Goal: Find contact information: Find contact information

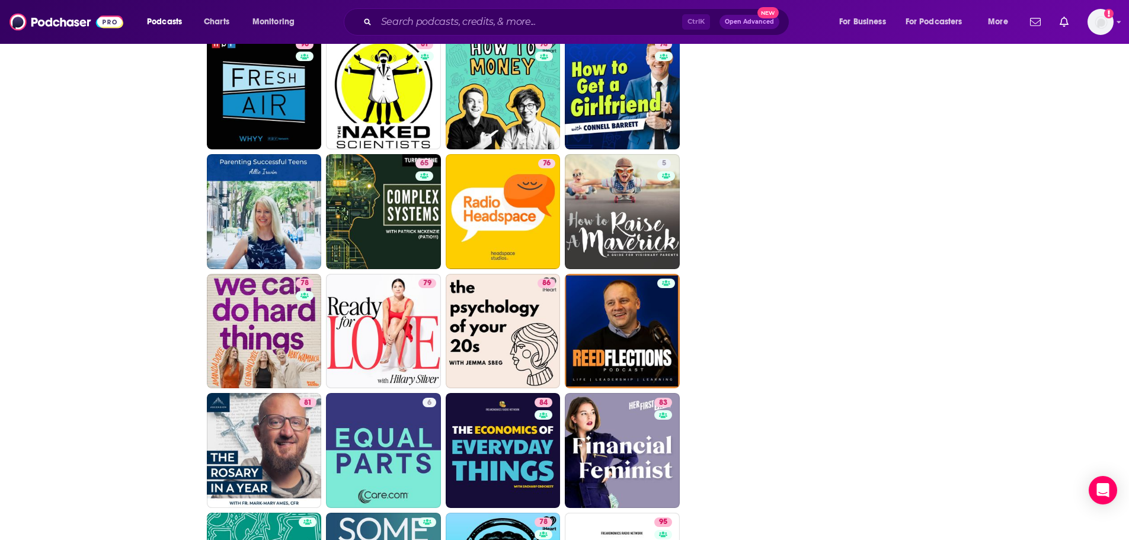
scroll to position [2371, 0]
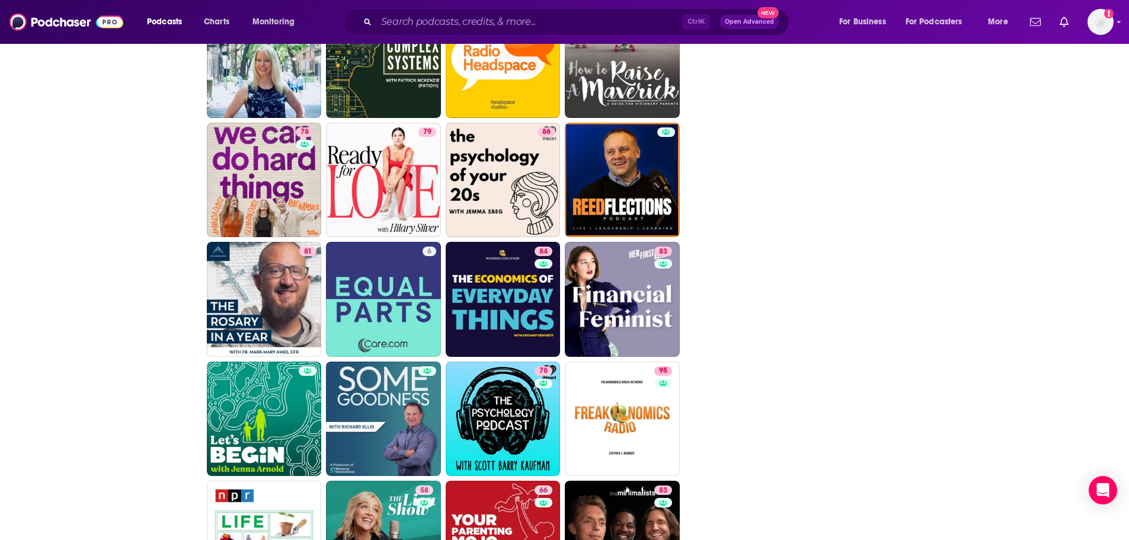
scroll to position [2489, 0]
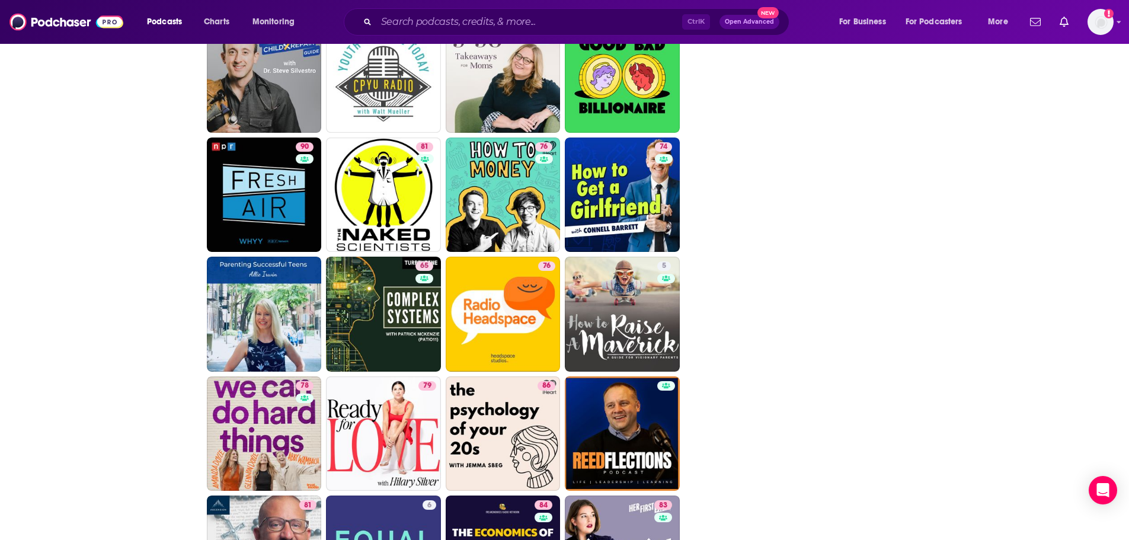
scroll to position [2214, 0]
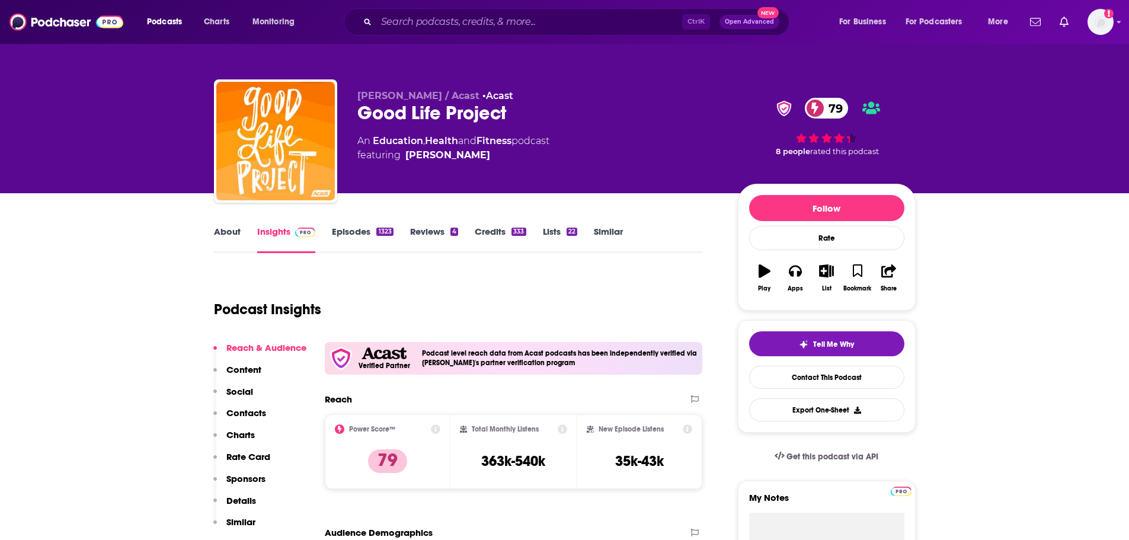
scroll to position [119, 0]
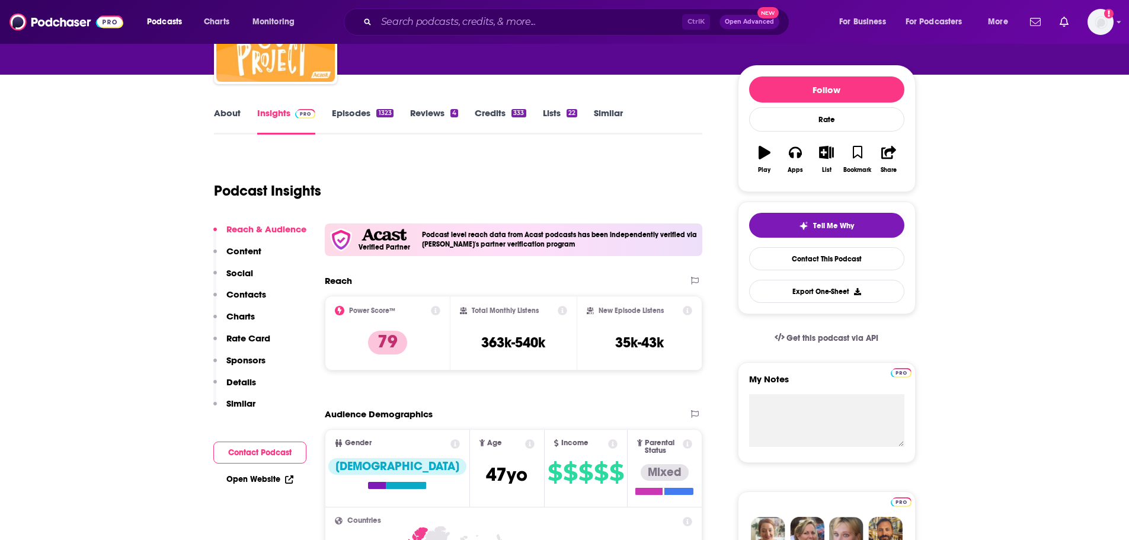
click at [229, 107] on div "About Insights Episodes 1323 Reviews 4 Credits 333 Lists 22 Similar" at bounding box center [458, 120] width 489 height 29
click at [231, 116] on link "About" at bounding box center [227, 120] width 27 height 27
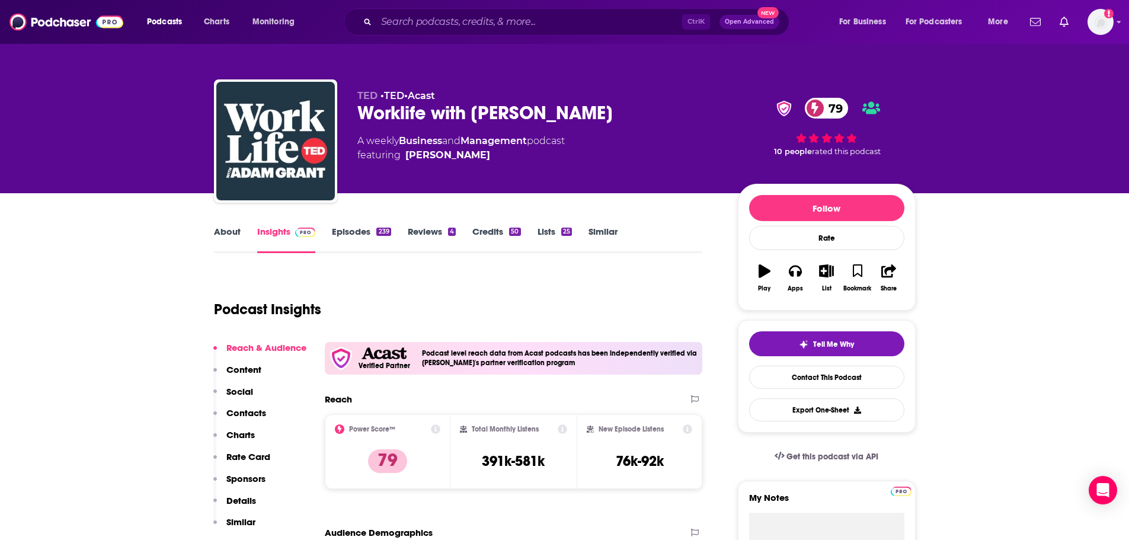
click at [224, 230] on link "About" at bounding box center [227, 239] width 27 height 27
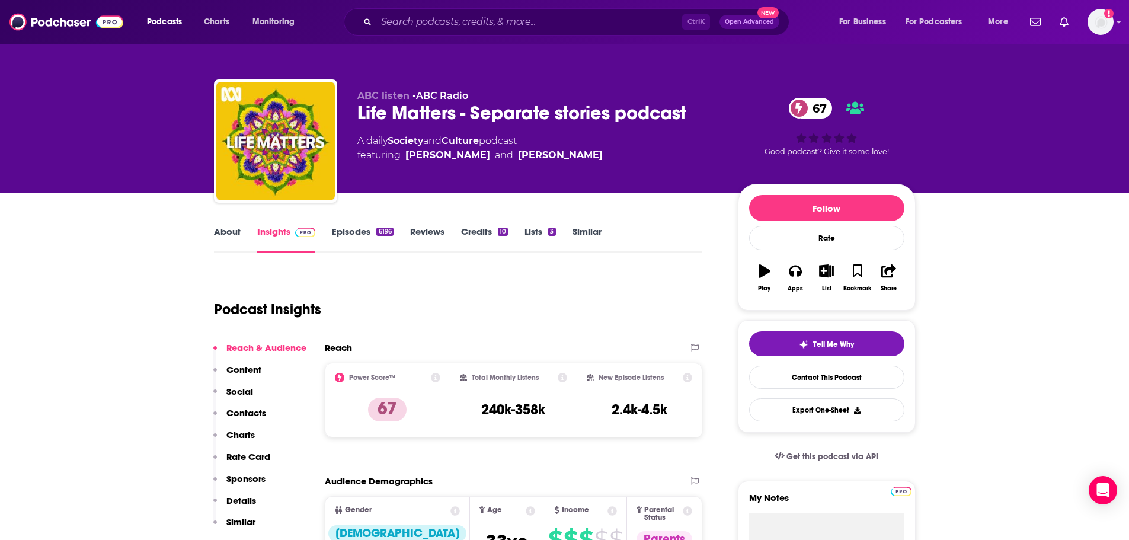
click at [222, 232] on link "About" at bounding box center [227, 239] width 27 height 27
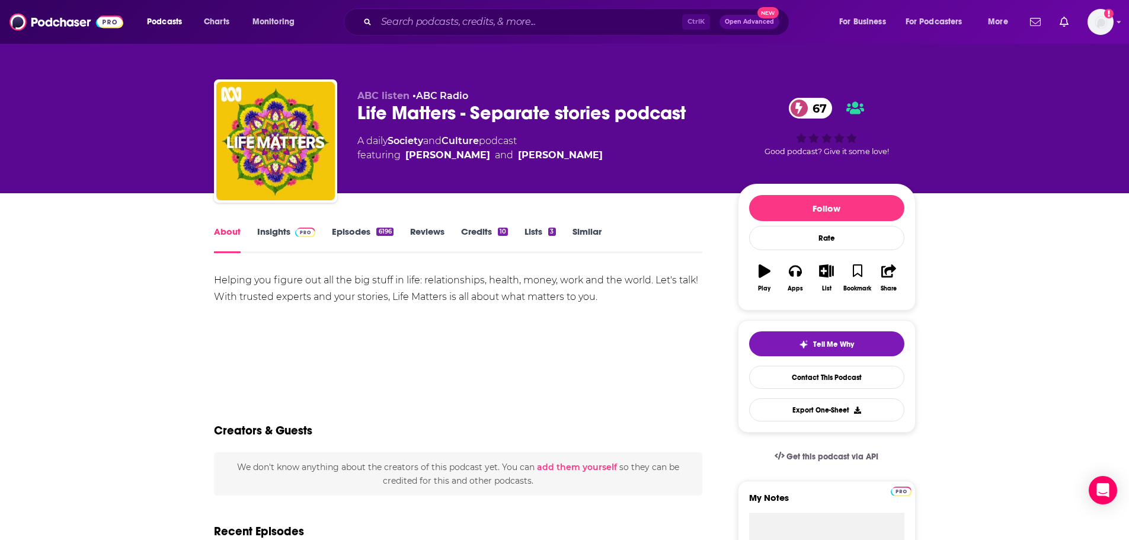
click at [279, 239] on link "Insights" at bounding box center [286, 239] width 59 height 27
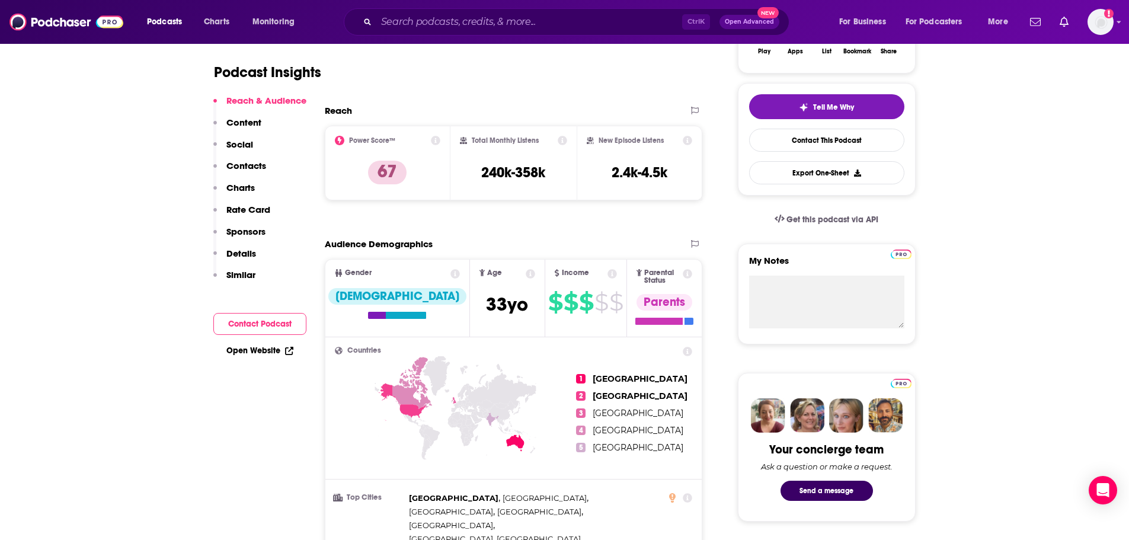
scroll to position [356, 0]
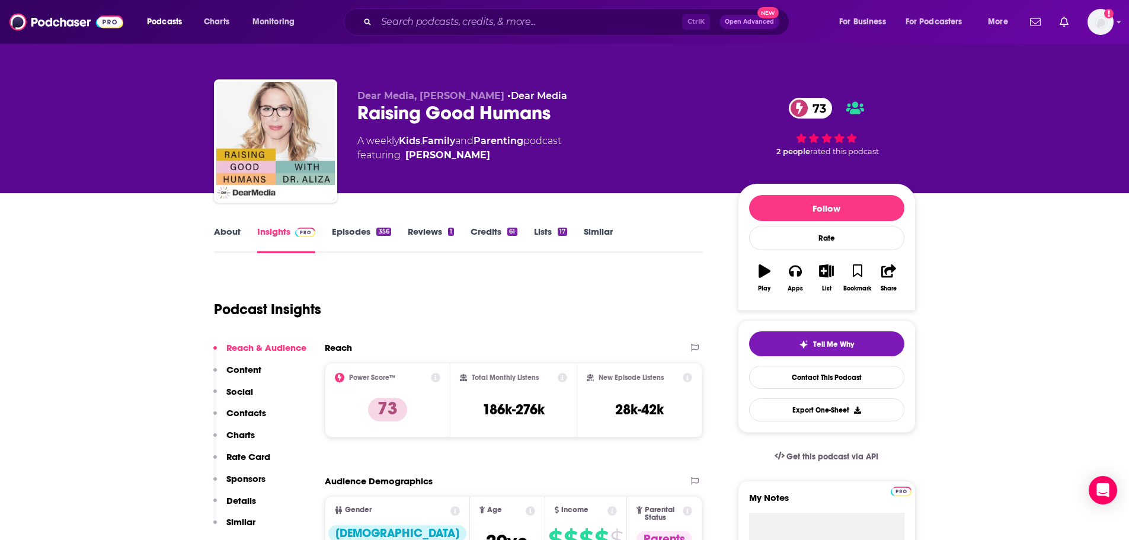
click at [228, 226] on link "About" at bounding box center [227, 239] width 27 height 27
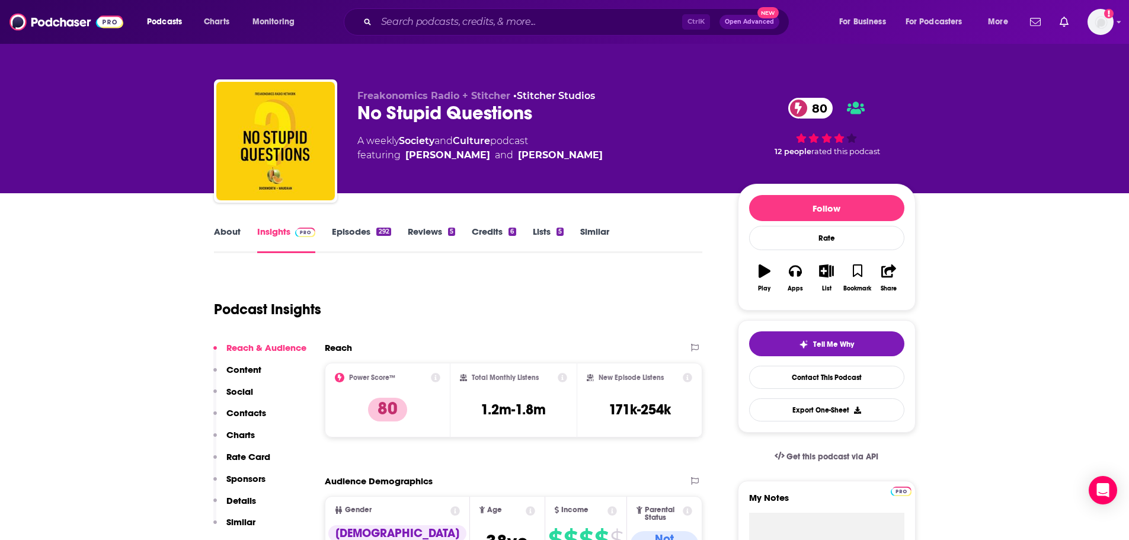
click at [220, 229] on link "About" at bounding box center [227, 239] width 27 height 27
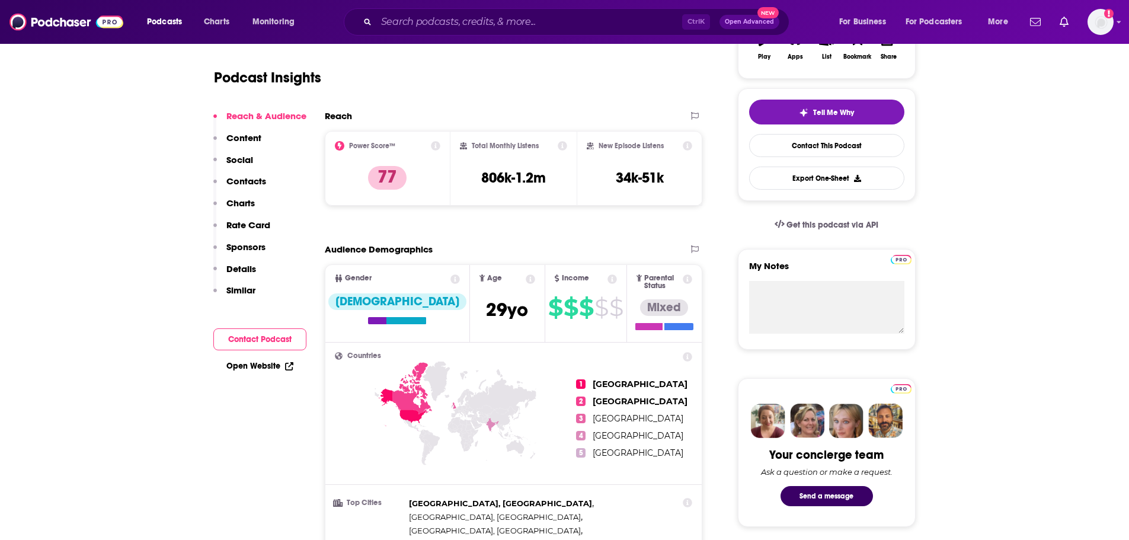
scroll to position [59, 0]
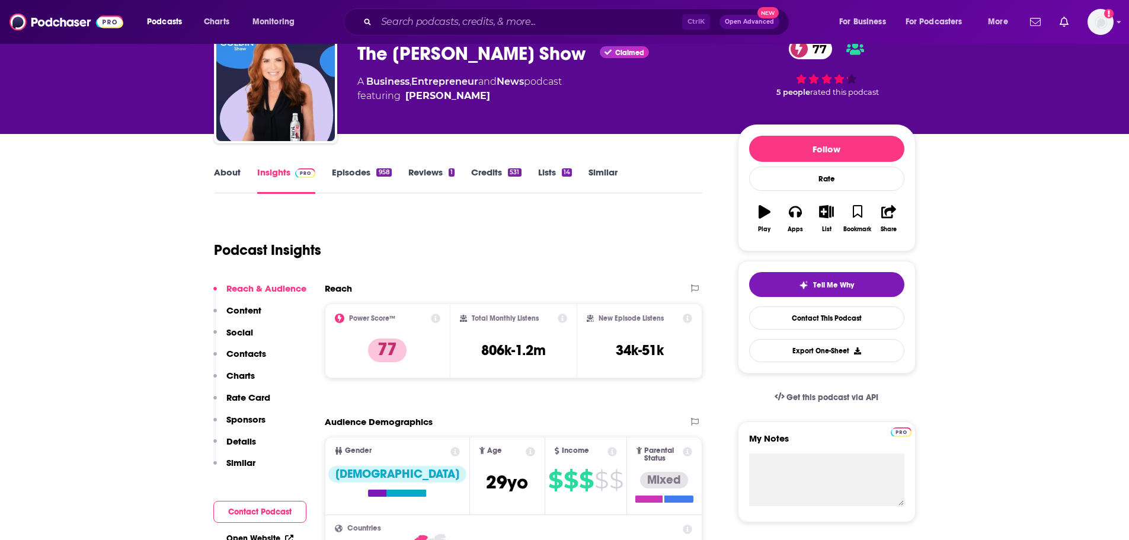
click at [218, 180] on link "About" at bounding box center [227, 180] width 27 height 27
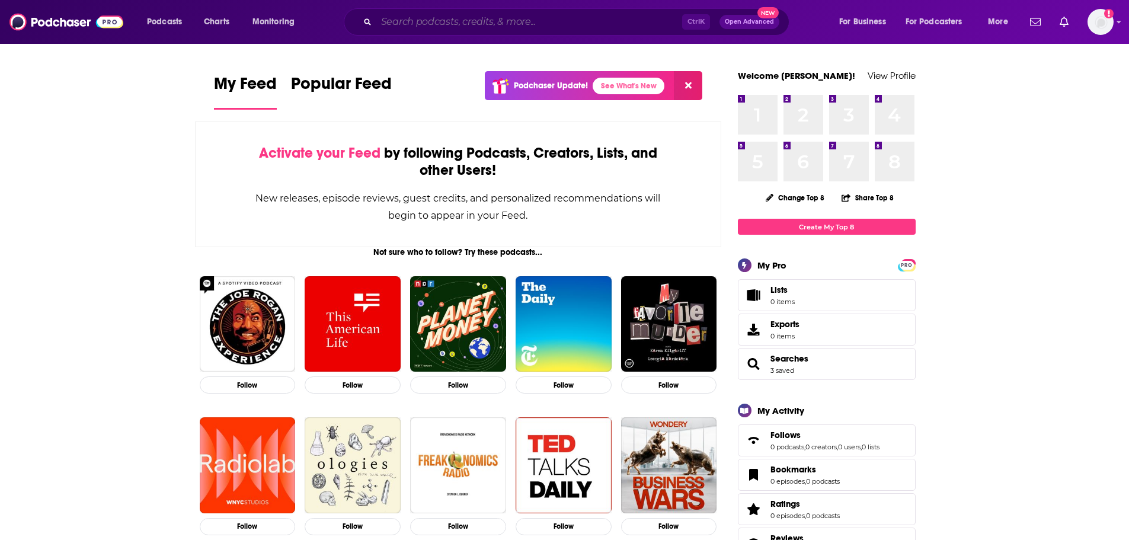
click at [525, 20] on input "Search podcasts, credits, & more..." at bounding box center [529, 21] width 306 height 19
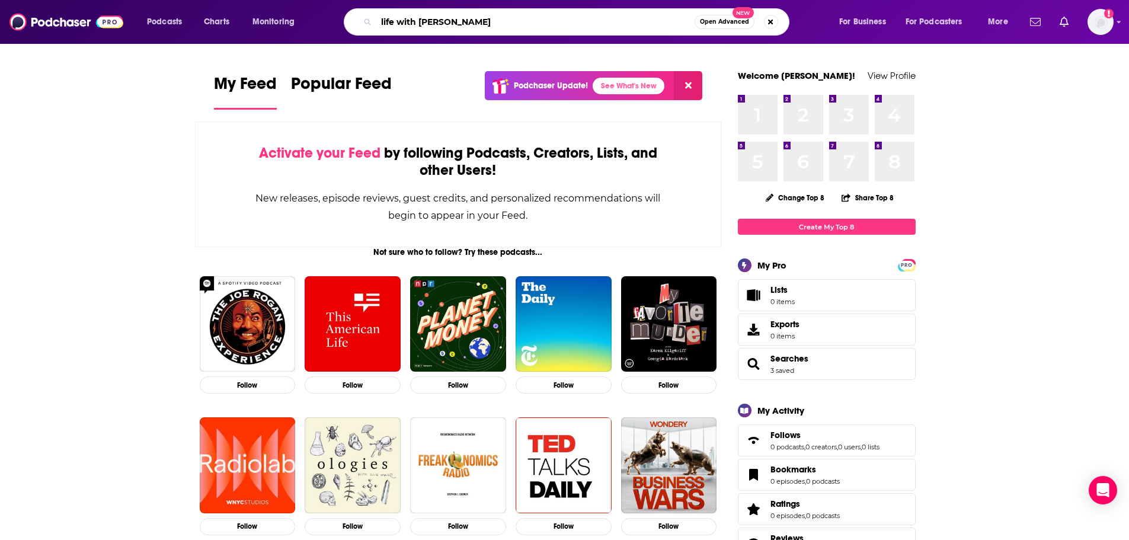
type input "life with elizabeth rose"
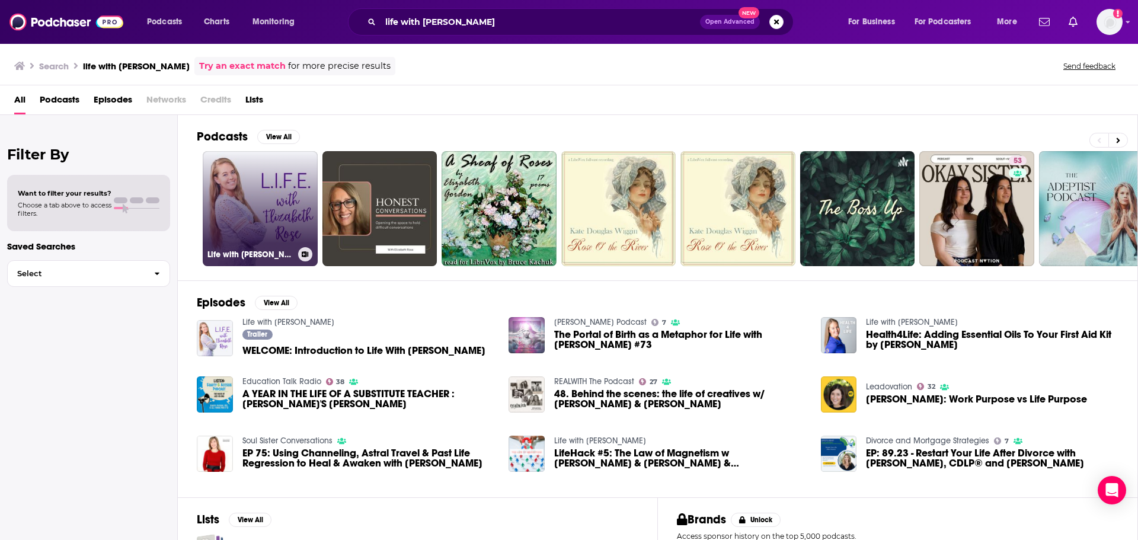
click at [270, 223] on link "Life with Elizabeth Rose" at bounding box center [260, 208] width 115 height 115
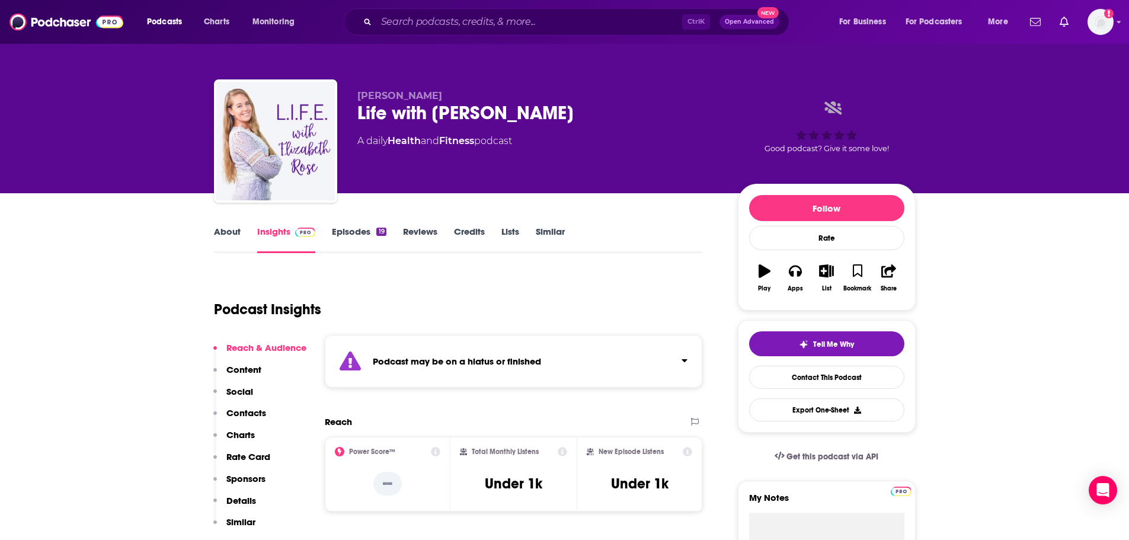
click at [225, 236] on link "About" at bounding box center [227, 239] width 27 height 27
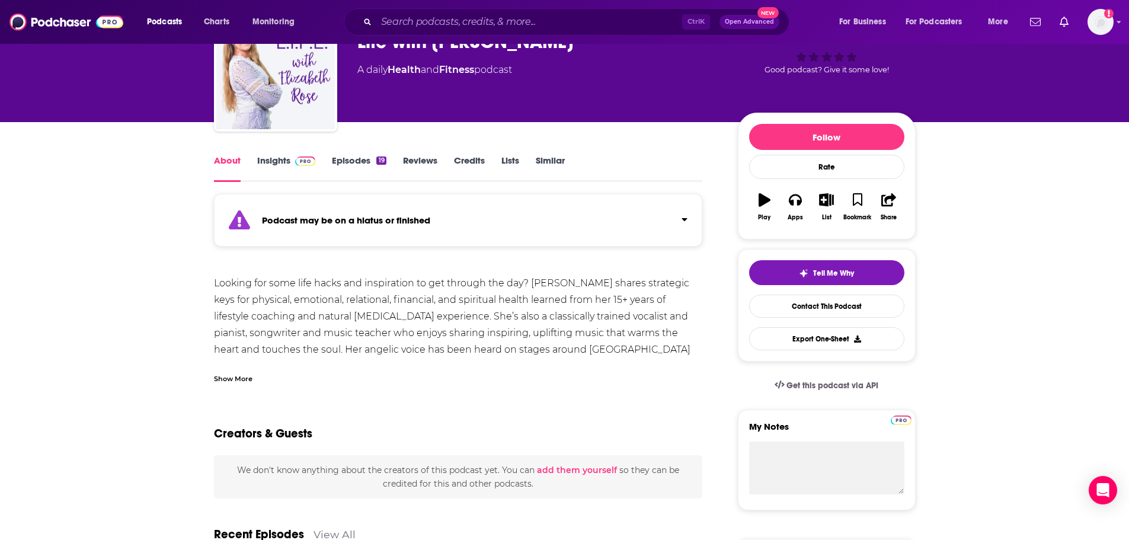
scroll to position [356, 0]
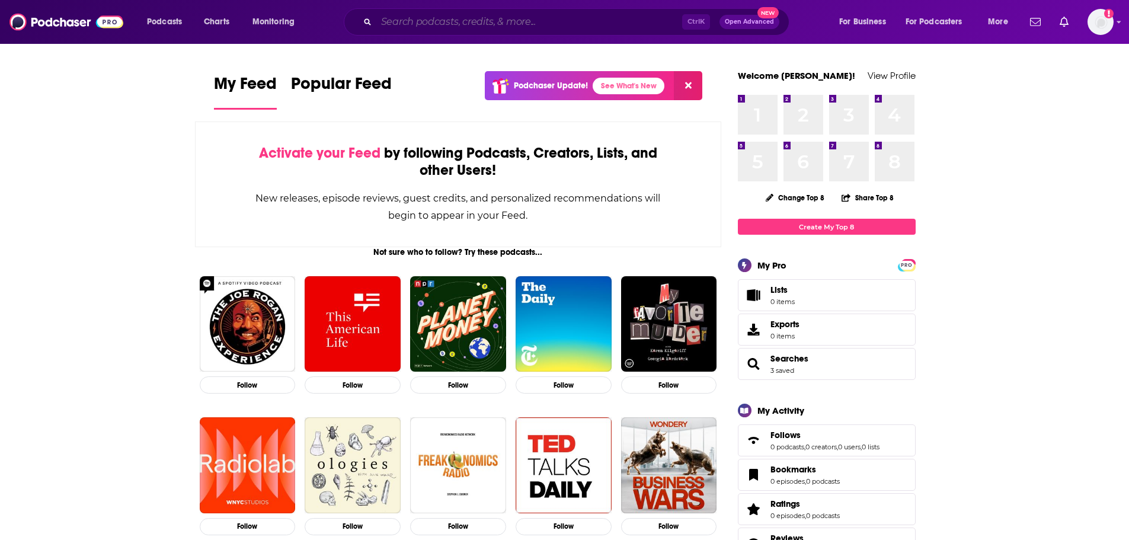
click at [539, 14] on input "Search podcasts, credits, & more..." at bounding box center [529, 21] width 306 height 19
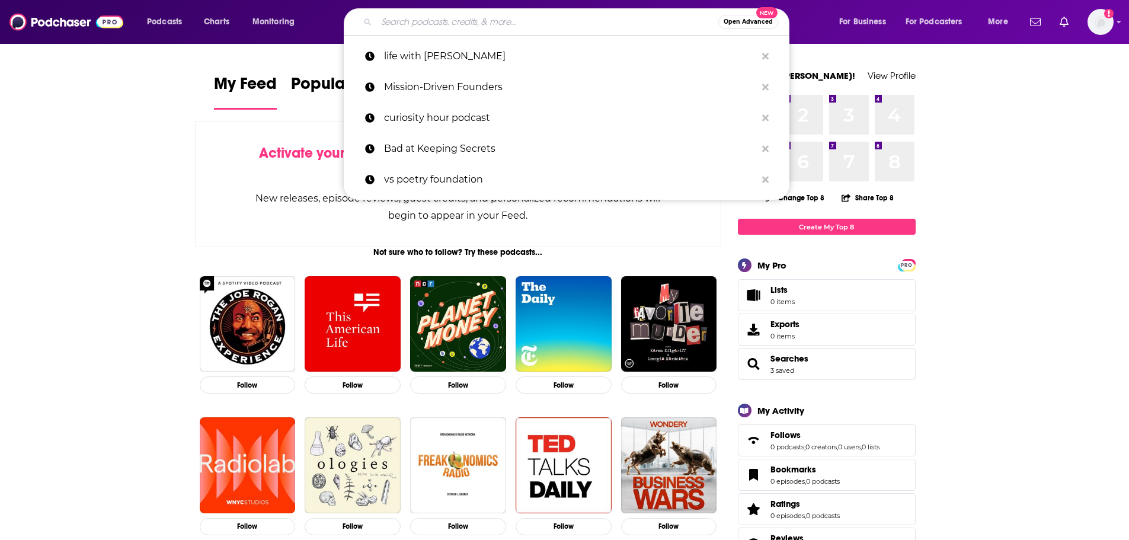
paste input "Life Admin Life Hacks"
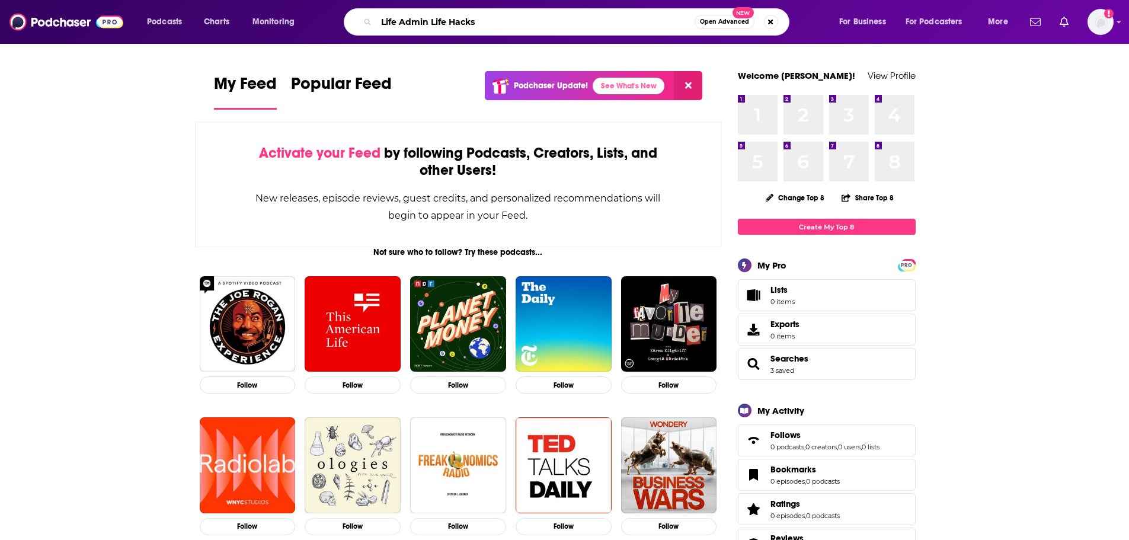
type input "Life Admin Life Hacks"
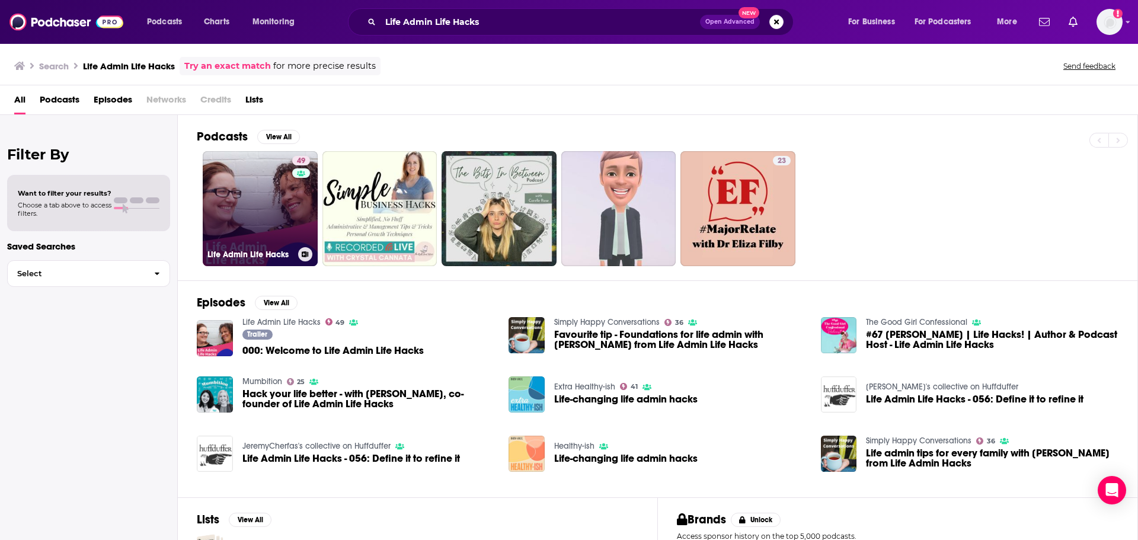
click at [251, 197] on link "49 Life Admin Life Hacks" at bounding box center [260, 208] width 115 height 115
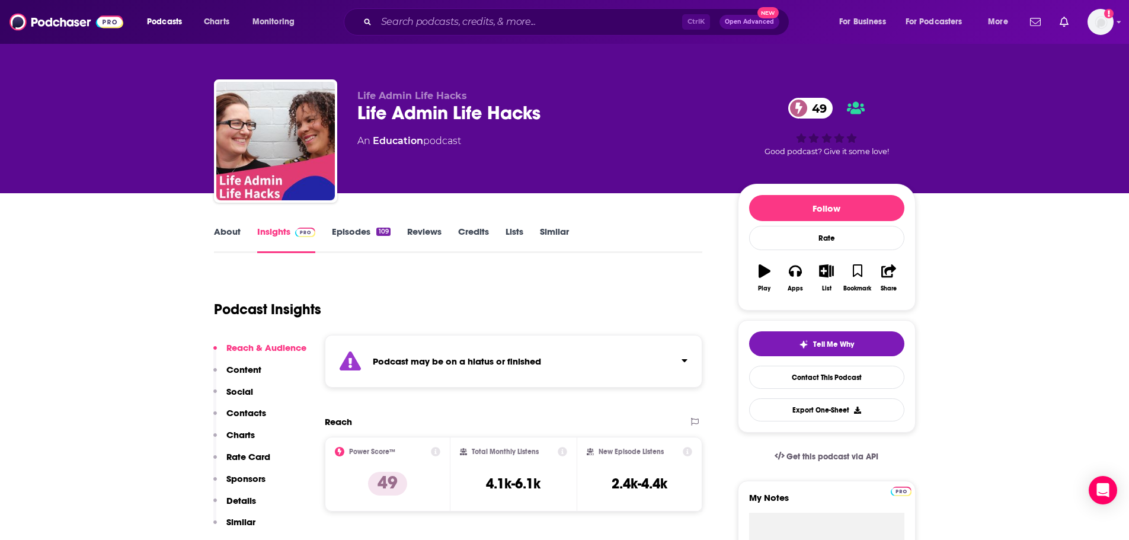
click at [228, 234] on link "About" at bounding box center [227, 239] width 27 height 27
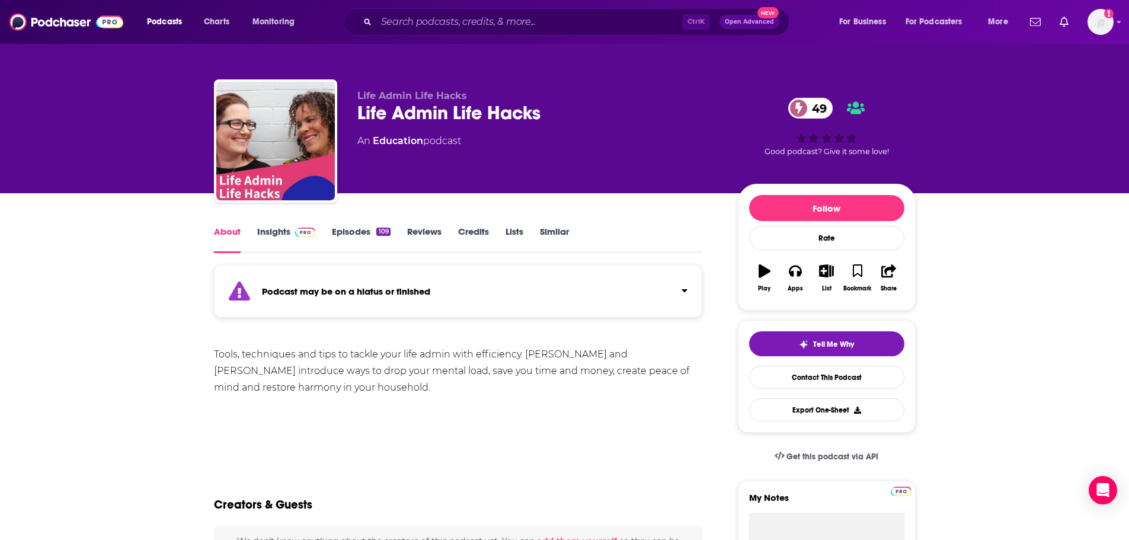
scroll to position [296, 0]
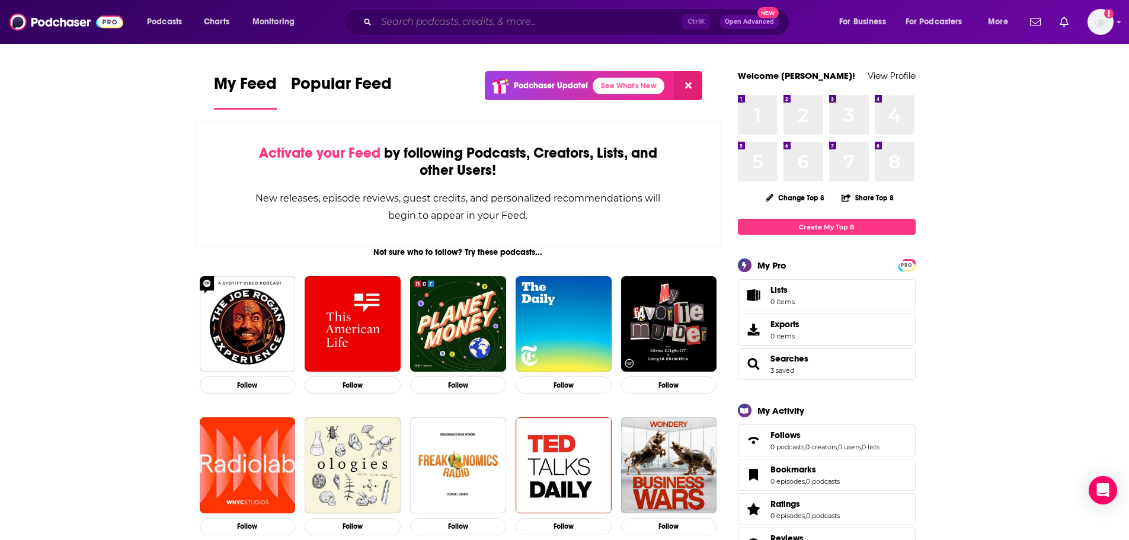
click at [531, 27] on input "Search podcasts, credits, & more..." at bounding box center [529, 21] width 306 height 19
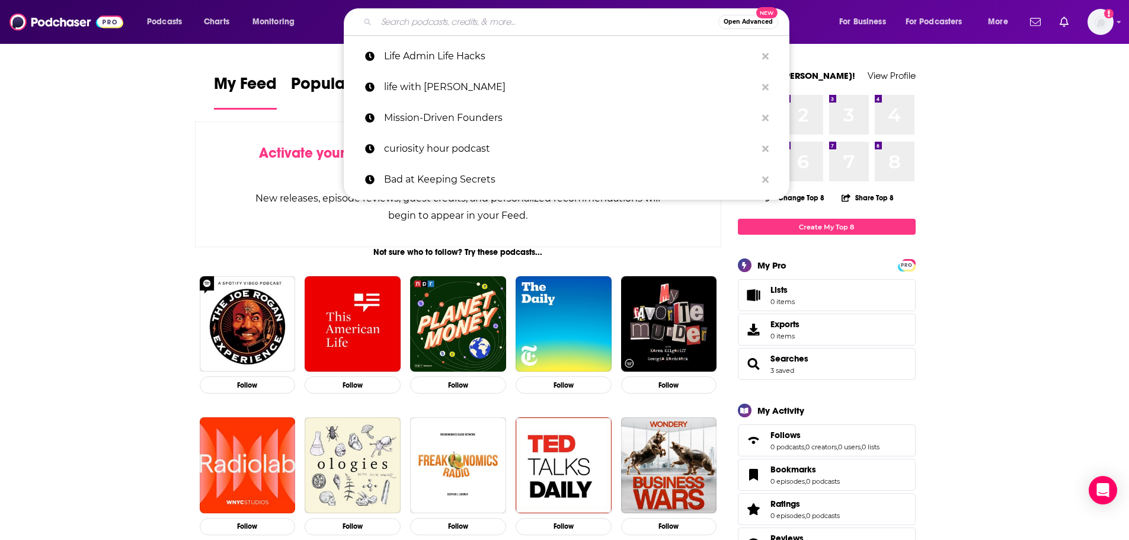
paste input "Zero Waste Life Hacks Podcast"
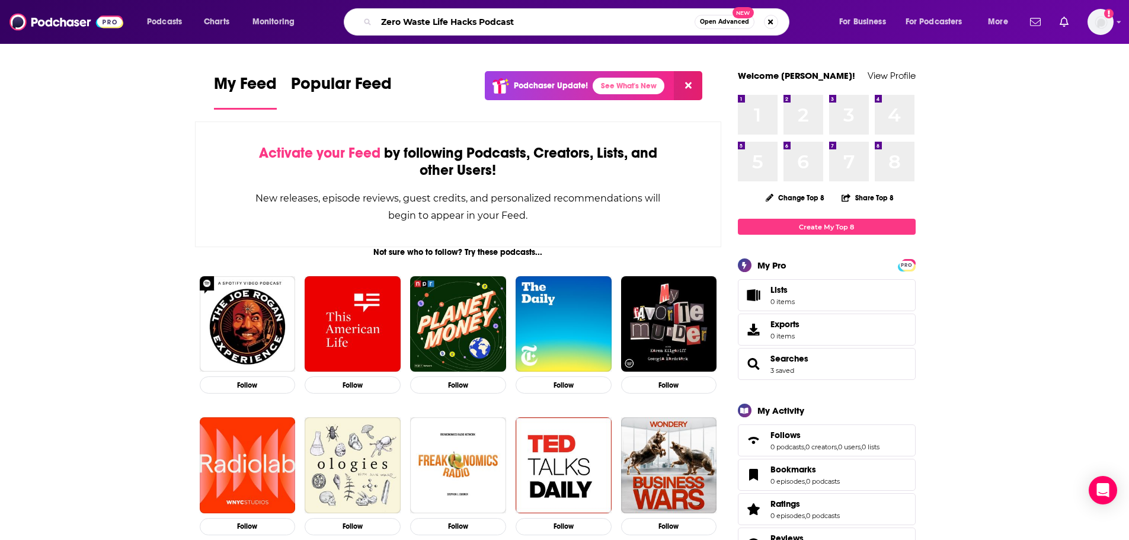
type input "Zero Waste Life Hacks Podcast"
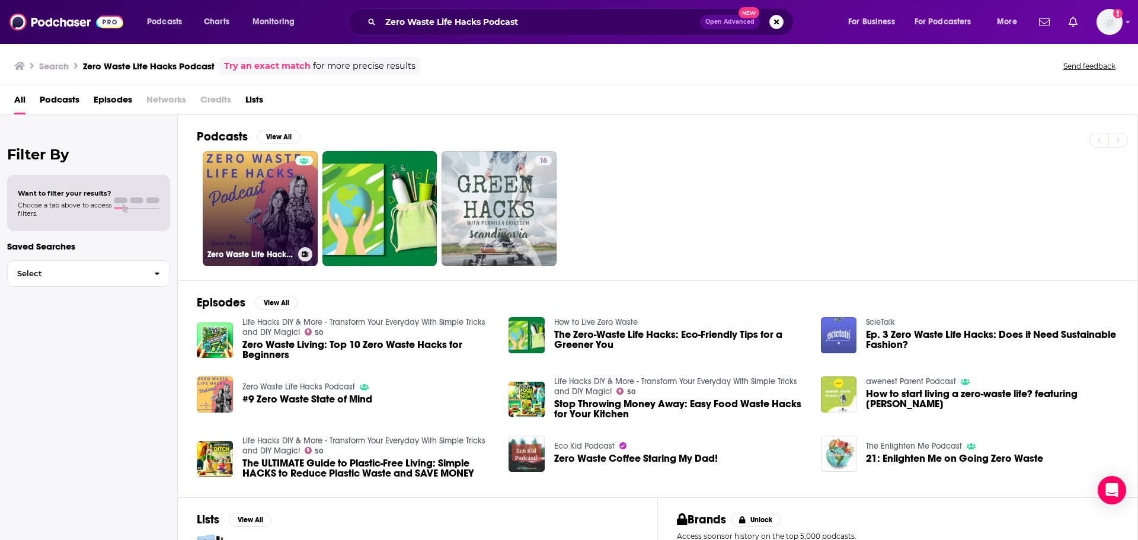
click at [259, 198] on link "Zero Waste Life Hacks Podcast" at bounding box center [260, 208] width 115 height 115
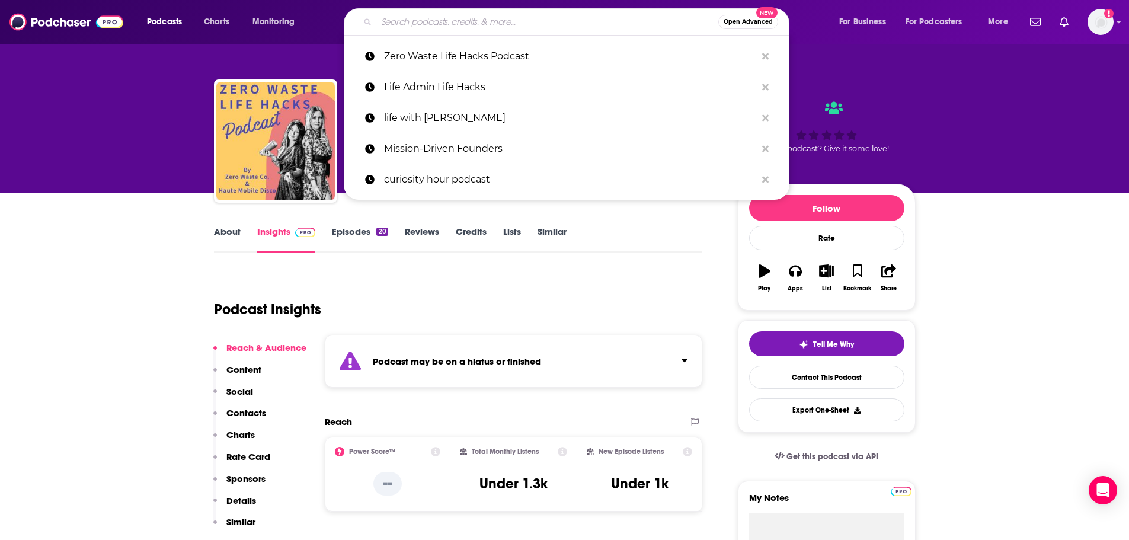
click at [486, 26] on input "Search podcasts, credits, & more..." at bounding box center [547, 21] width 342 height 19
paste input "The Upgrade by Lifehacker"
type input "The Upgrade by Lifehacker"
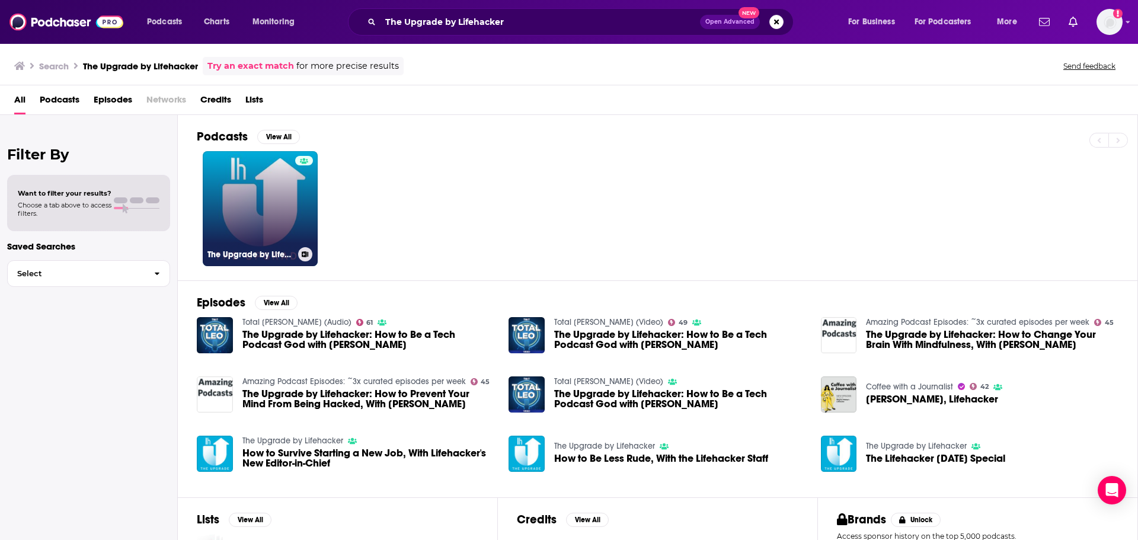
click at [298, 199] on div at bounding box center [304, 201] width 18 height 91
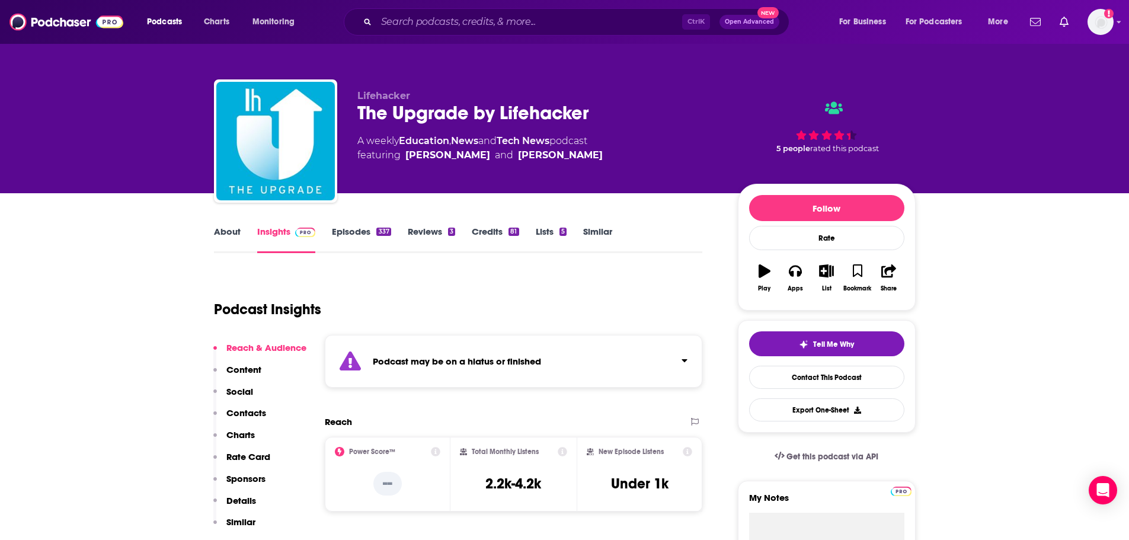
click at [226, 228] on link "About" at bounding box center [227, 239] width 27 height 27
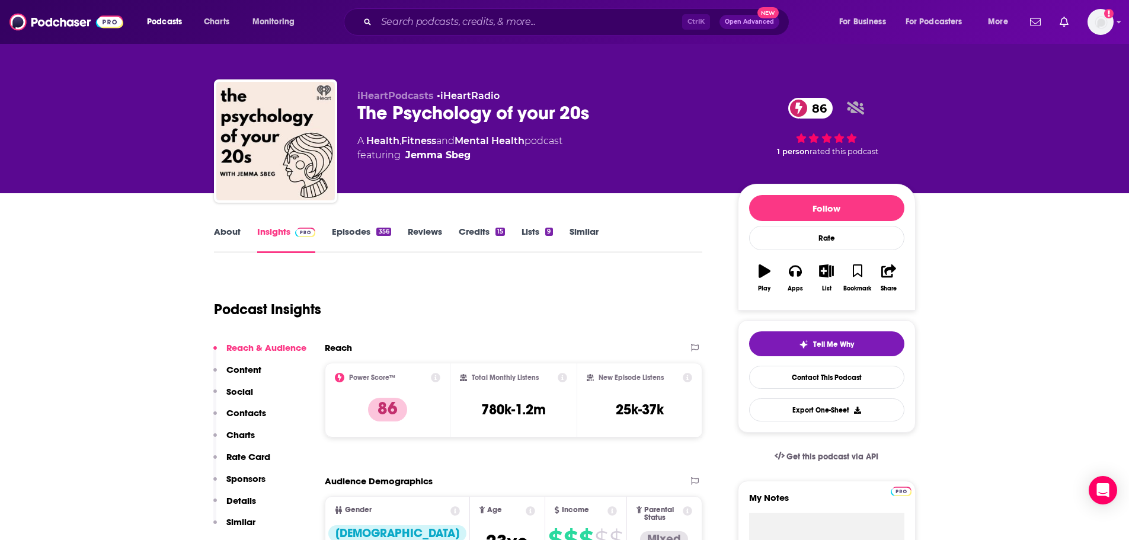
click at [236, 229] on link "About" at bounding box center [227, 239] width 27 height 27
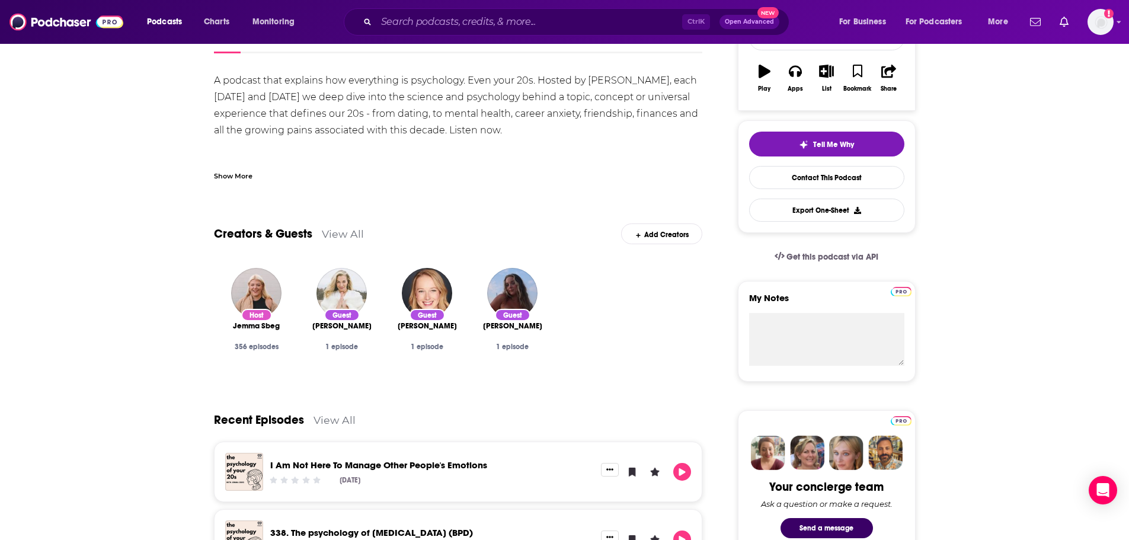
scroll to position [415, 0]
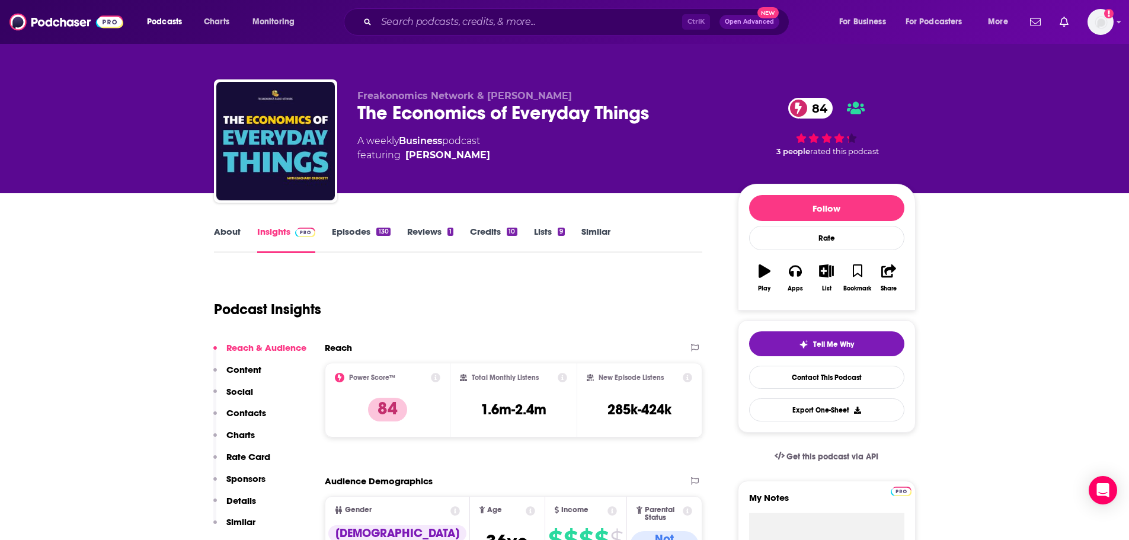
click at [229, 234] on link "About" at bounding box center [227, 239] width 27 height 27
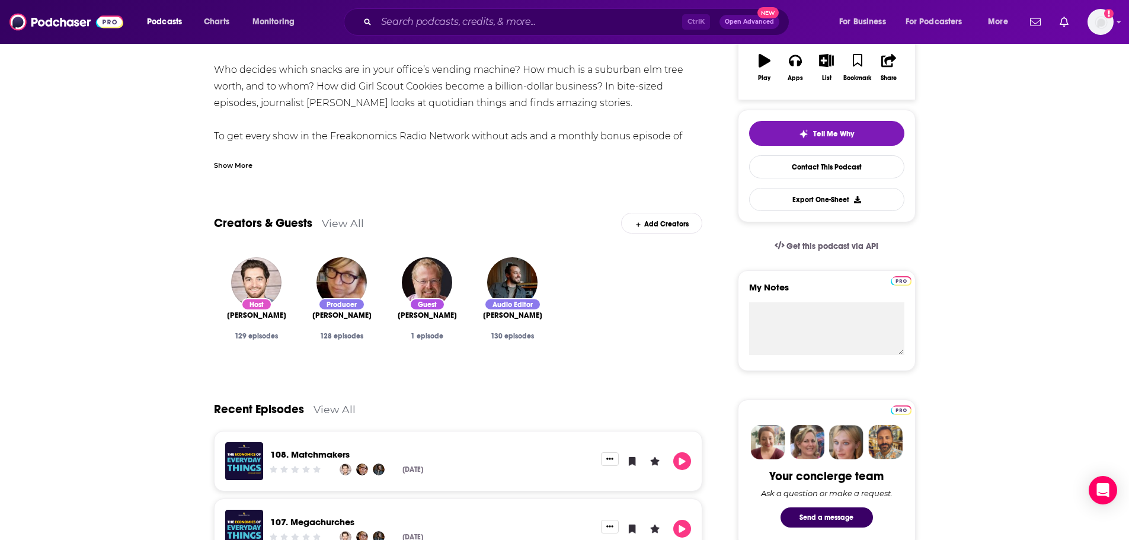
scroll to position [207, 0]
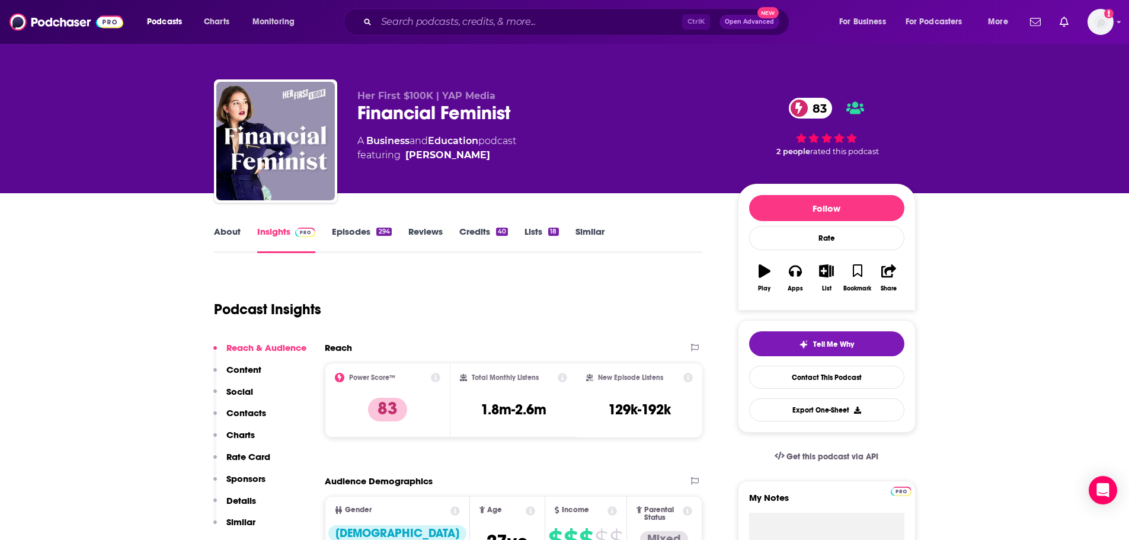
click at [236, 235] on link "About" at bounding box center [227, 239] width 27 height 27
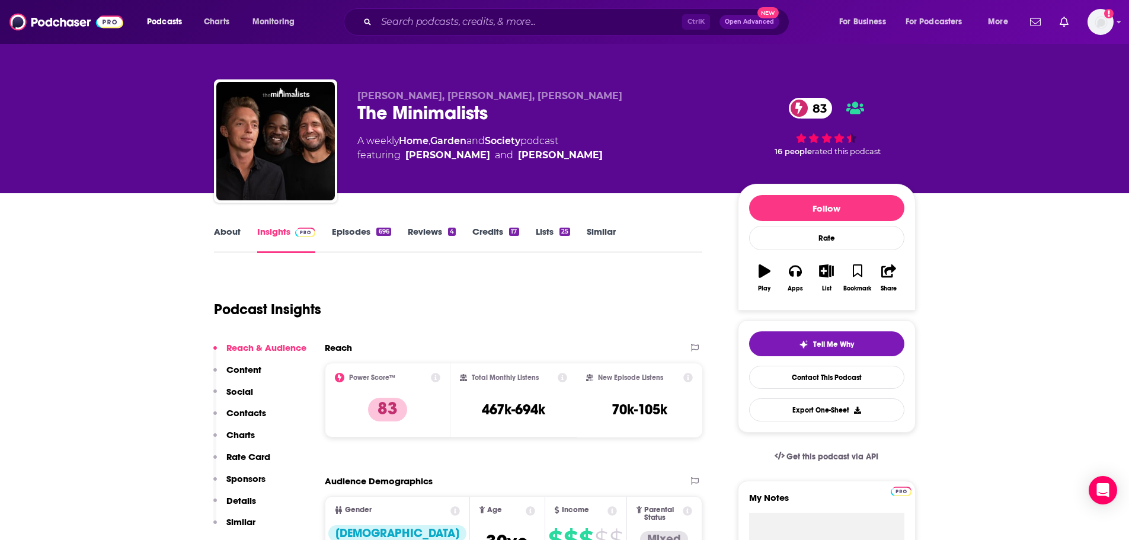
click at [229, 234] on link "About" at bounding box center [227, 239] width 27 height 27
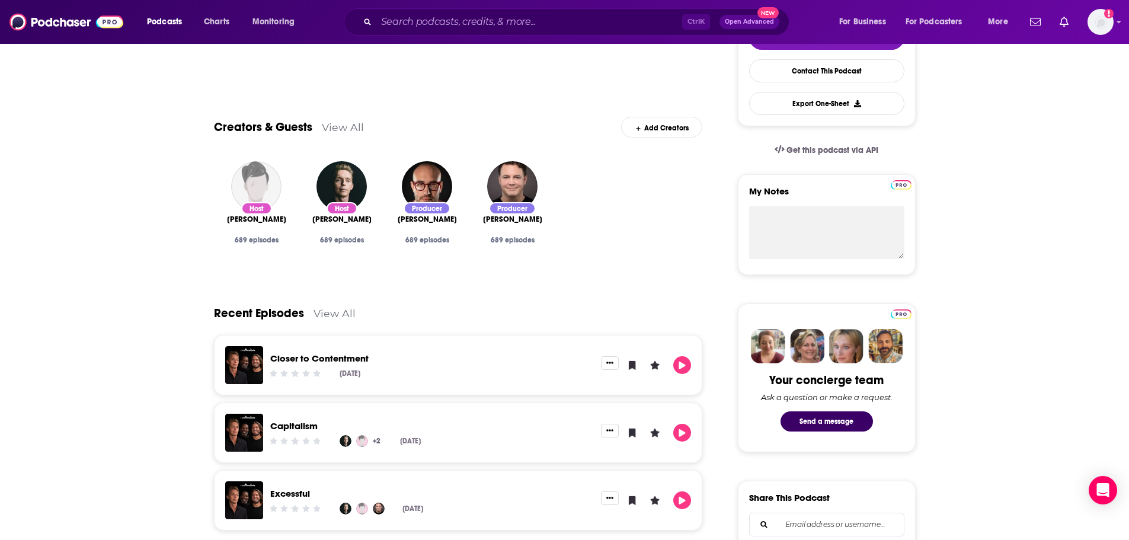
scroll to position [296, 0]
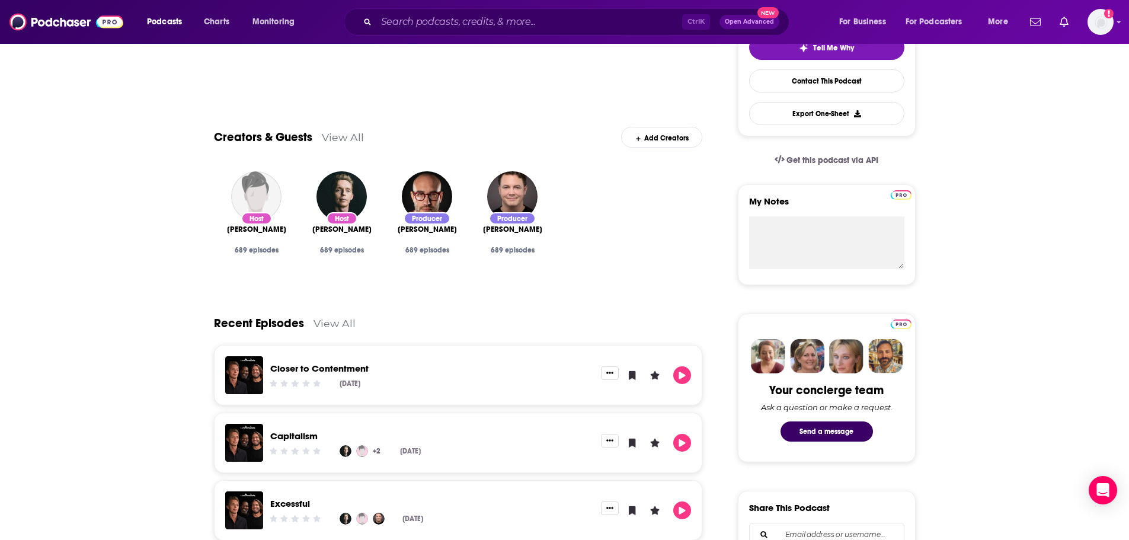
click at [340, 132] on link "View All" at bounding box center [343, 137] width 42 height 12
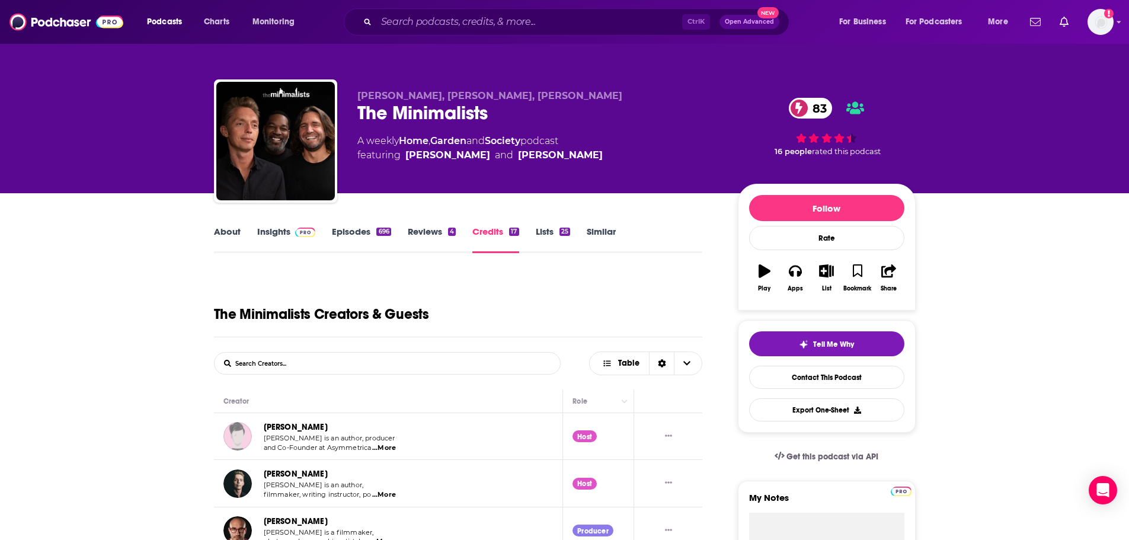
click at [231, 239] on link "About" at bounding box center [227, 239] width 27 height 27
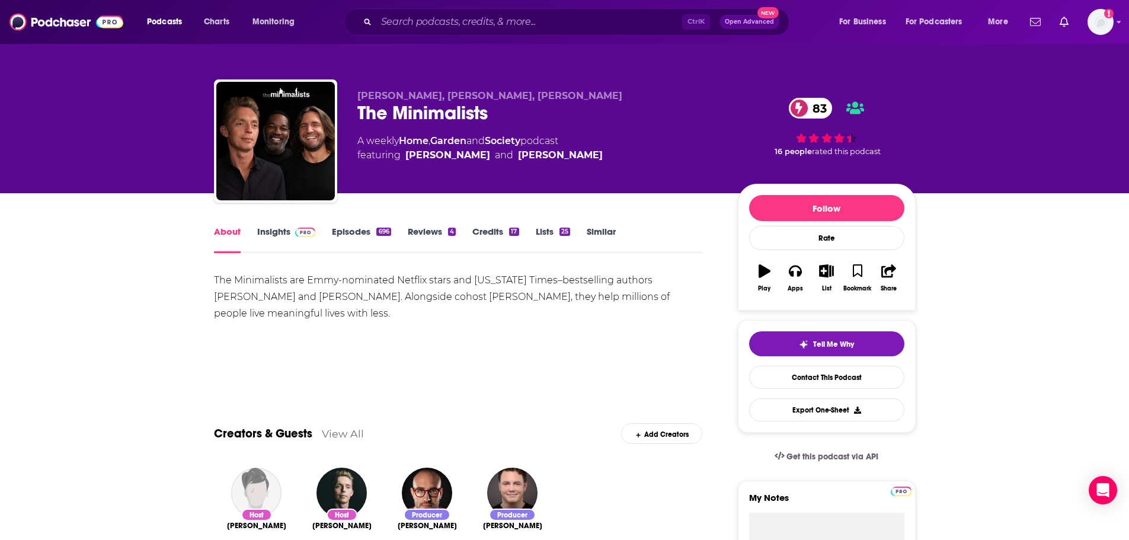
click at [300, 234] on img at bounding box center [305, 232] width 21 height 9
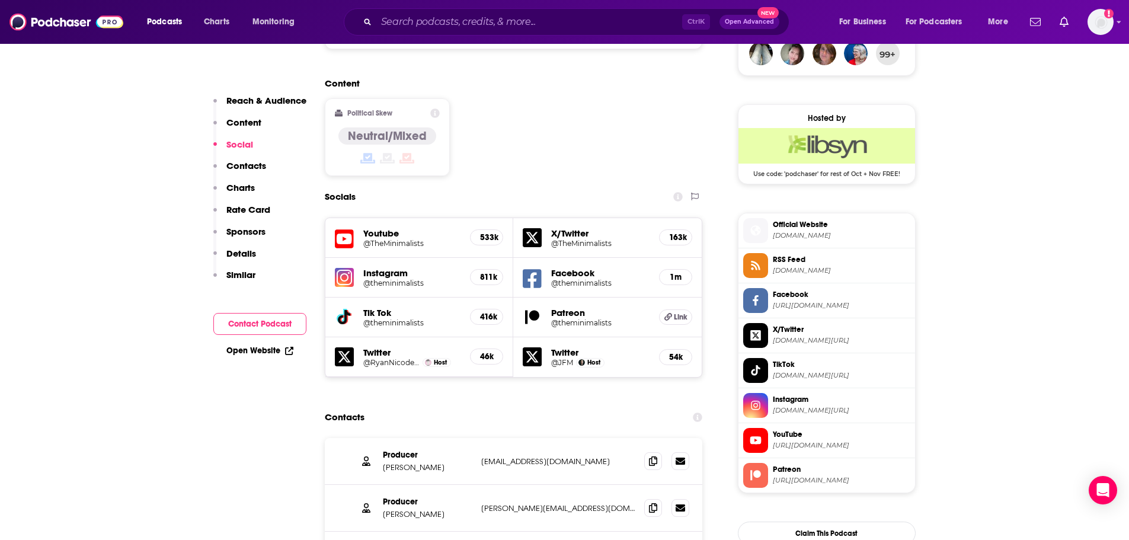
scroll to position [1008, 0]
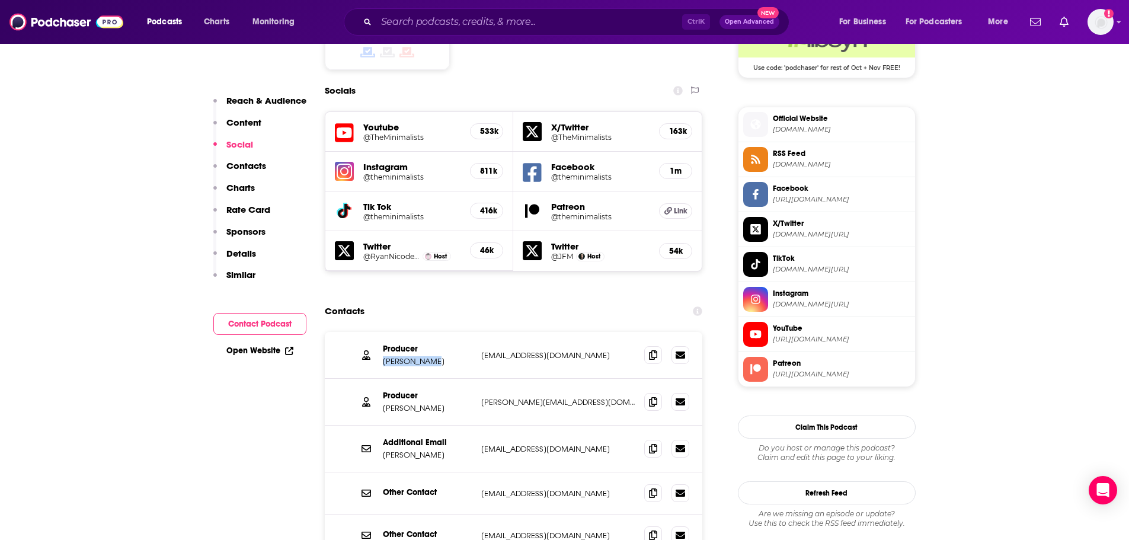
drag, startPoint x: 436, startPoint y: 318, endPoint x: 384, endPoint y: 317, distance: 52.2
click at [384, 356] on p "Jordan Moore" at bounding box center [427, 361] width 89 height 10
click at [436, 379] on div "Producer Shawn Harding shawn@podcastshawn.com shawn@podcastshawn.com" at bounding box center [514, 402] width 378 height 47
drag, startPoint x: 407, startPoint y: 362, endPoint x: 373, endPoint y: 358, distance: 33.4
click at [378, 379] on div "Producer Shawn Harding shawn@podcastshawn.com shawn@podcastshawn.com" at bounding box center [514, 402] width 378 height 47
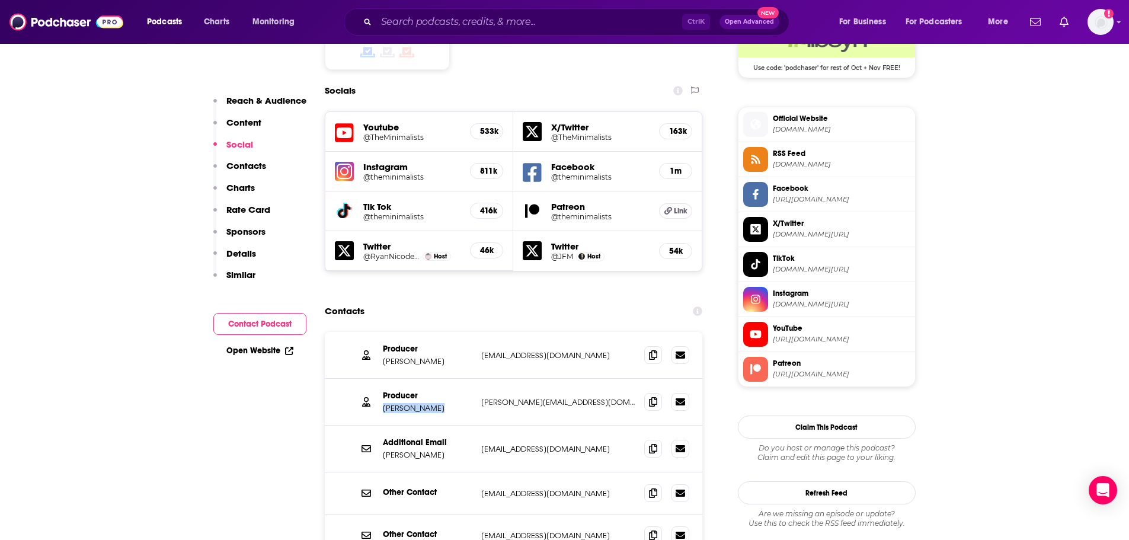
copy p "Shawn Harding"
drag, startPoint x: 434, startPoint y: 317, endPoint x: 378, endPoint y: 310, distance: 56.7
click at [378, 332] on div "Producer Jordan Moore Jordanknowmoore@gmail.com Jordanknowmoore@gmail.com" at bounding box center [514, 355] width 378 height 47
copy p "Jordan Moore"
drag, startPoint x: 446, startPoint y: 362, endPoint x: 384, endPoint y: 362, distance: 62.2
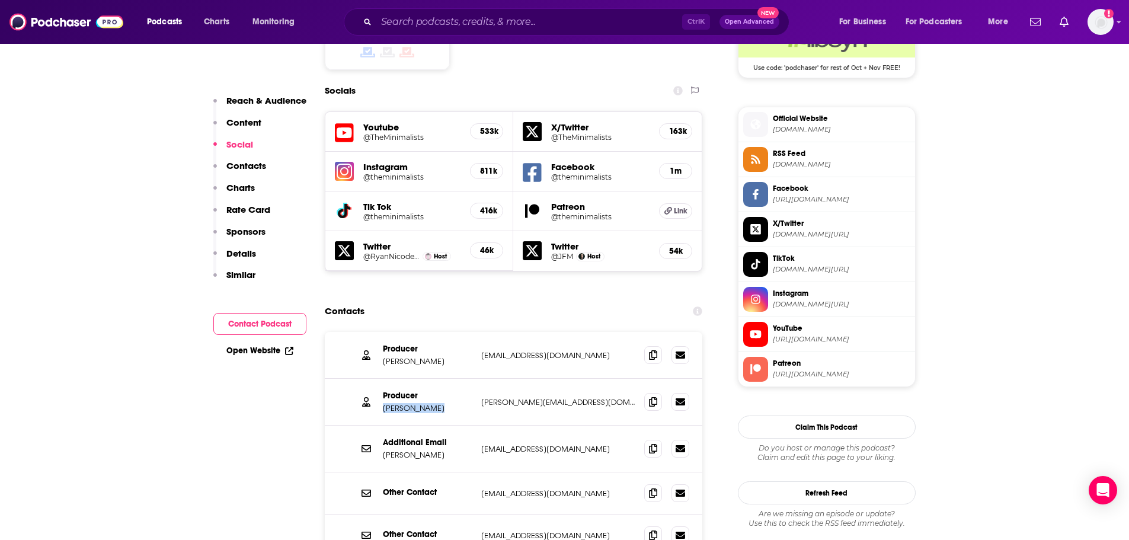
click at [384, 403] on p "Shawn Harding" at bounding box center [427, 408] width 89 height 10
copy p "Shawn Harding"
click at [561, 350] on p "Jordanknowmoore@gmail.com" at bounding box center [558, 355] width 154 height 10
drag, startPoint x: 444, startPoint y: 316, endPoint x: 382, endPoint y: 315, distance: 61.7
click at [383, 356] on p "Jordan Moore" at bounding box center [427, 361] width 89 height 10
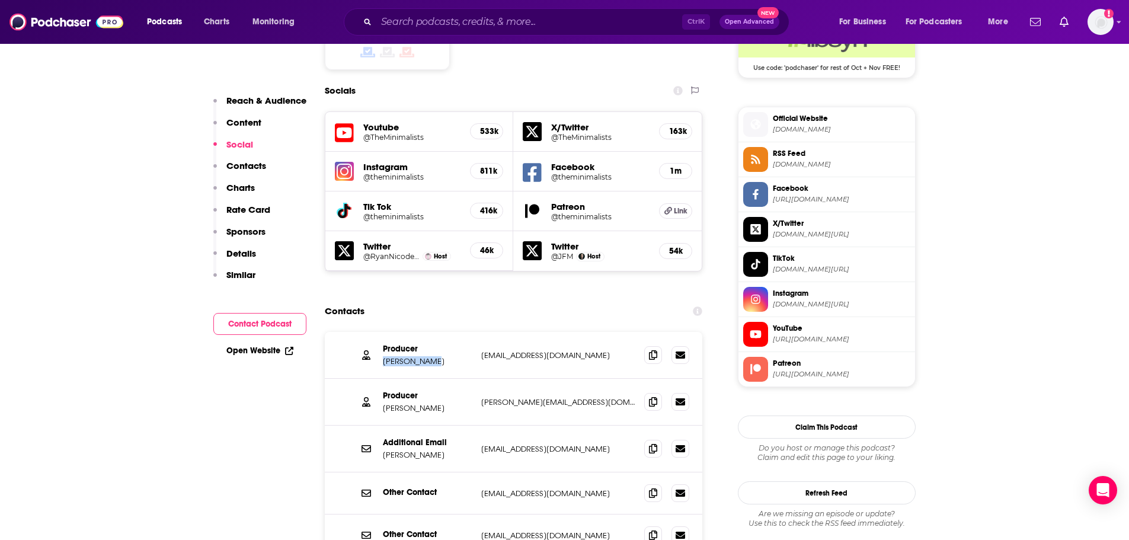
copy p "Jordan Moore"
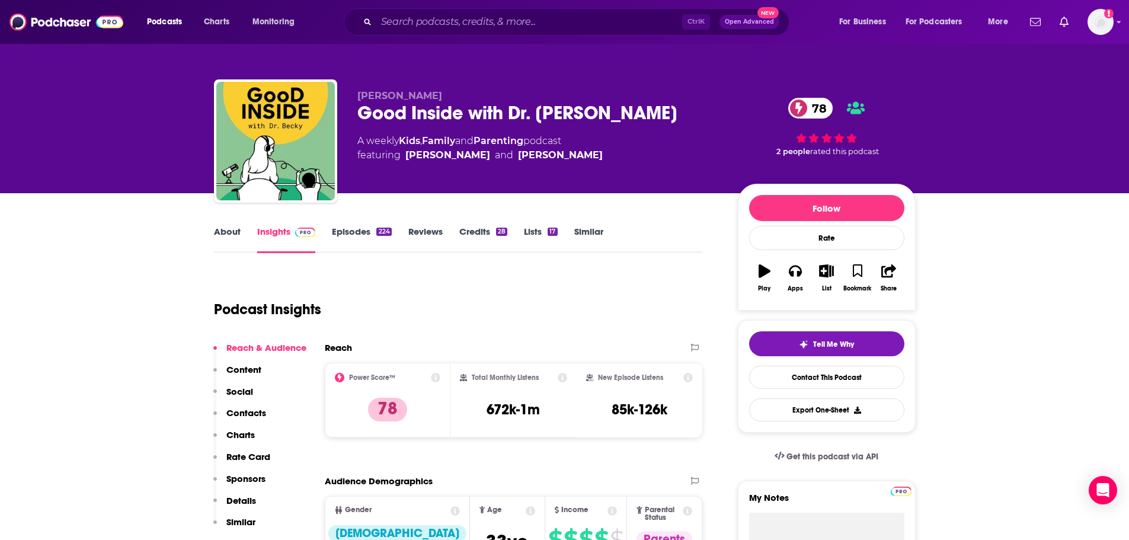
click at [232, 226] on link "About" at bounding box center [227, 239] width 27 height 27
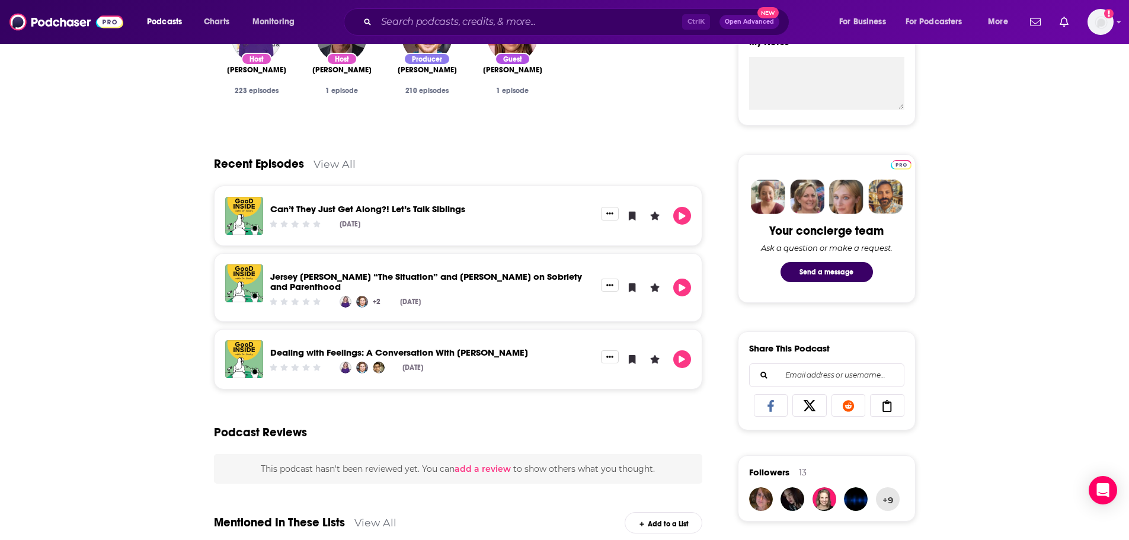
scroll to position [415, 0]
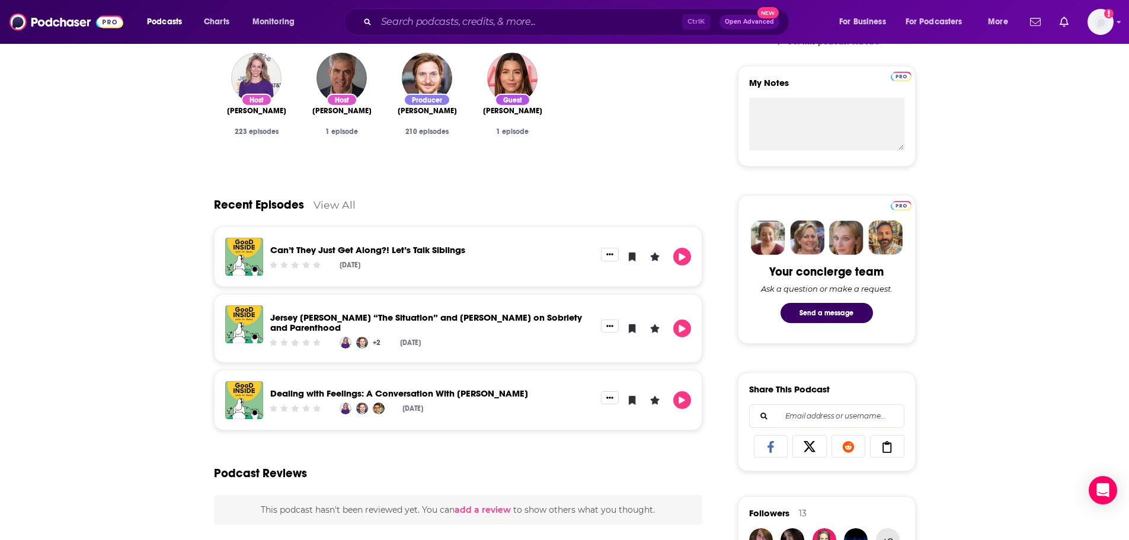
click at [343, 202] on link "View All" at bounding box center [335, 205] width 42 height 12
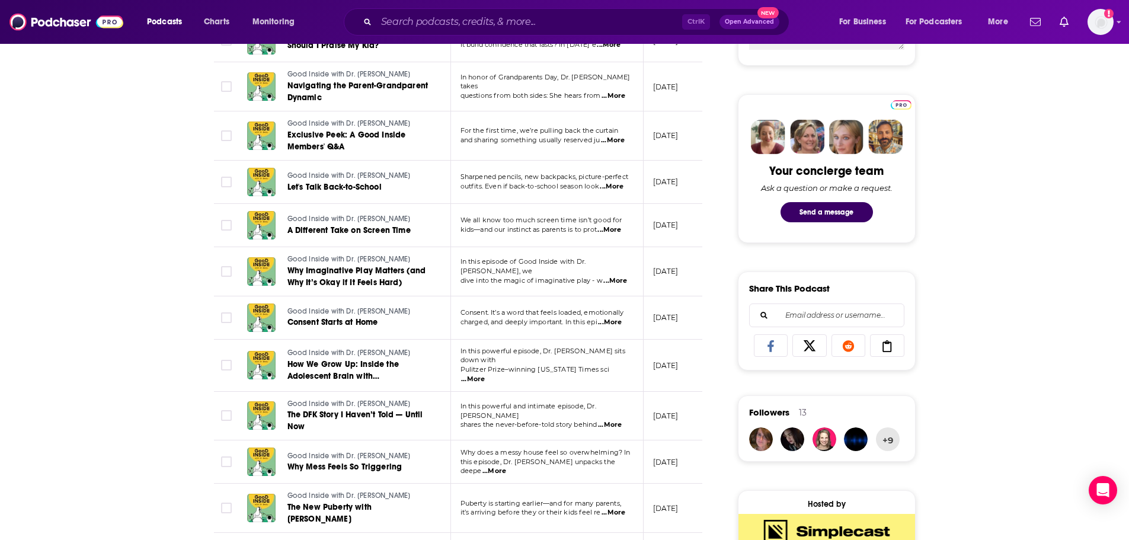
scroll to position [533, 0]
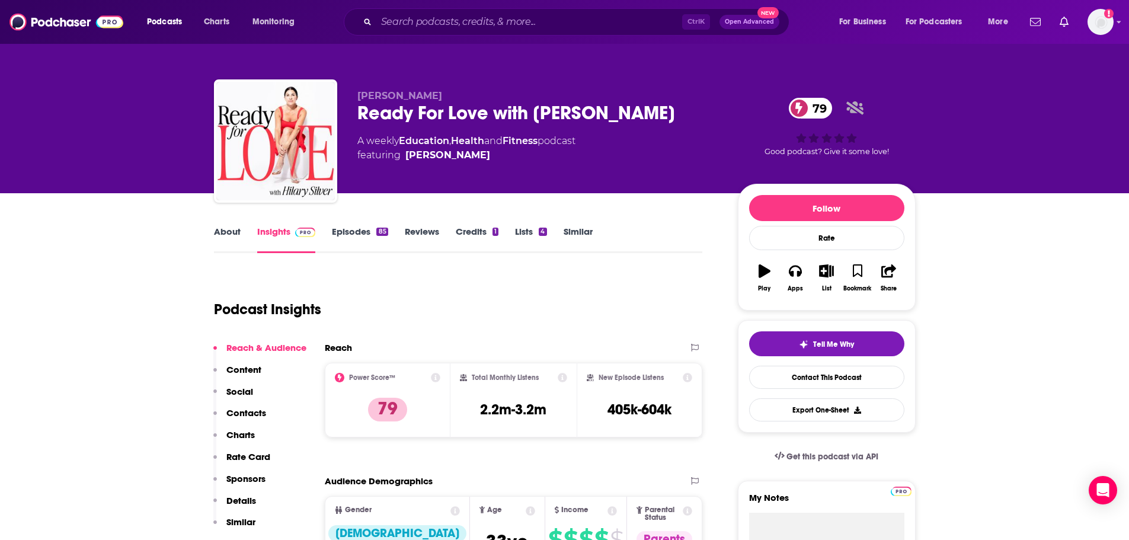
click at [234, 236] on link "About" at bounding box center [227, 239] width 27 height 27
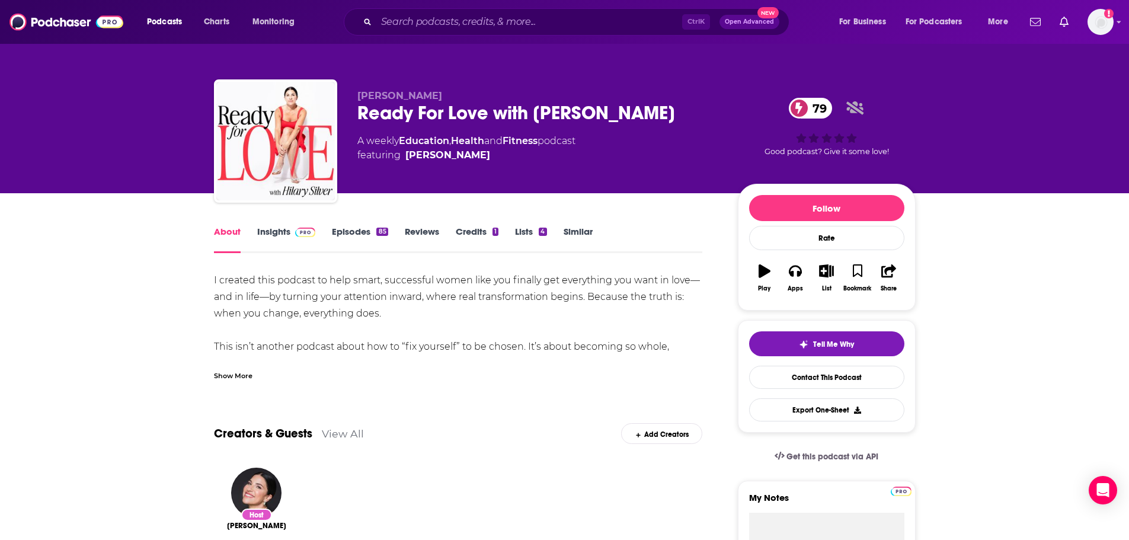
click at [238, 378] on div "Show More" at bounding box center [233, 374] width 39 height 11
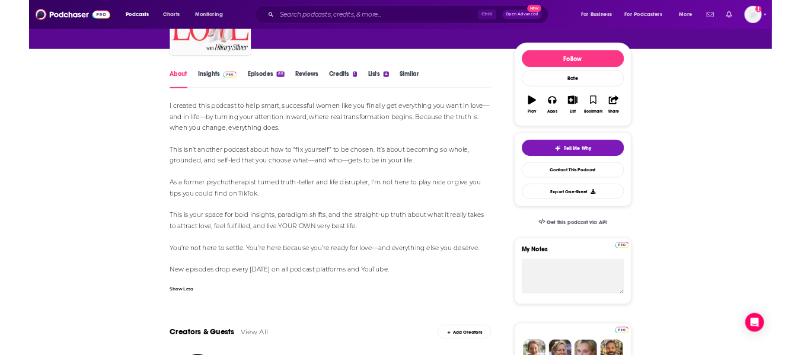
scroll to position [147, 0]
